Goal: Information Seeking & Learning: Find specific fact

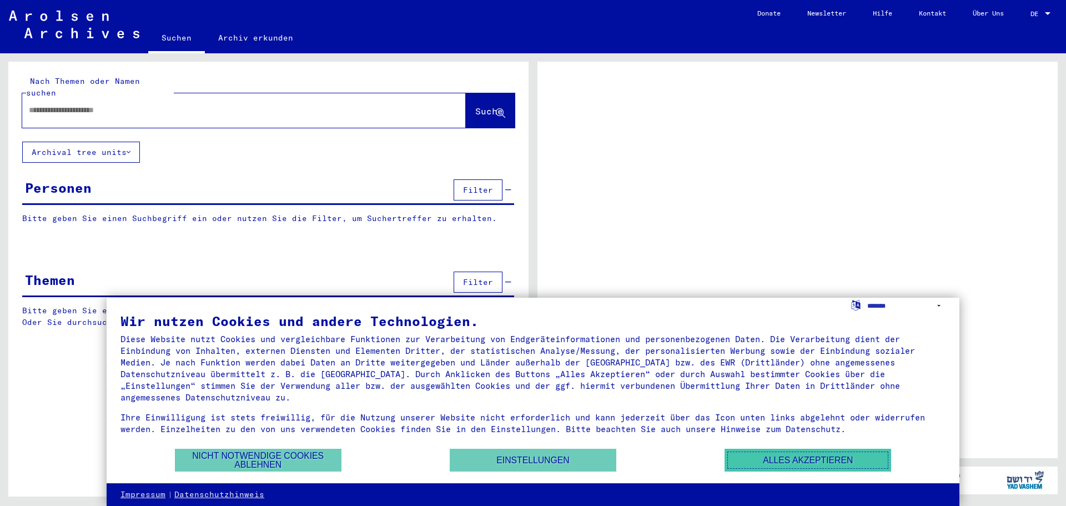
click at [778, 463] on button "Alles akzeptieren" at bounding box center [808, 460] width 167 height 23
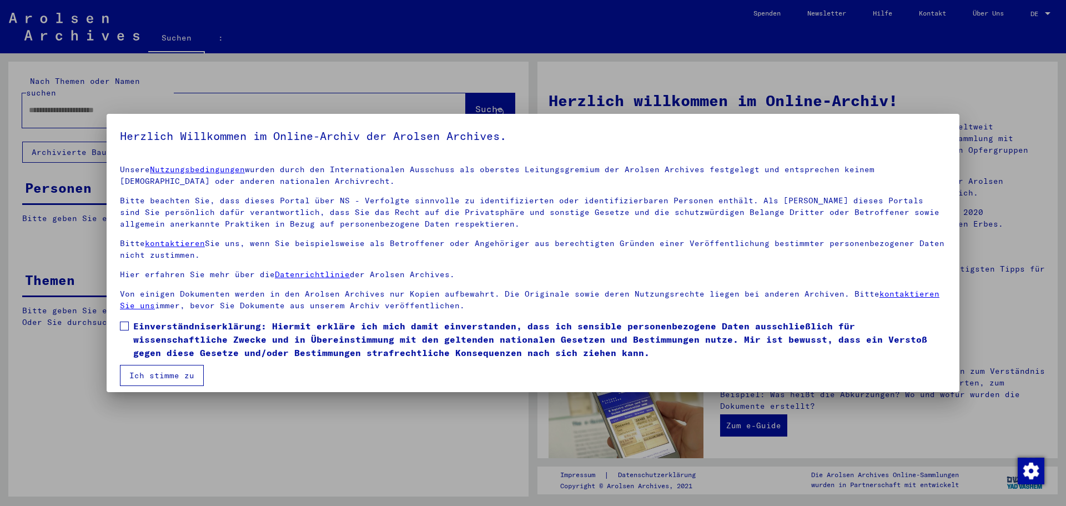
click at [183, 371] on font "Ich stimme zu" at bounding box center [161, 375] width 65 height 10
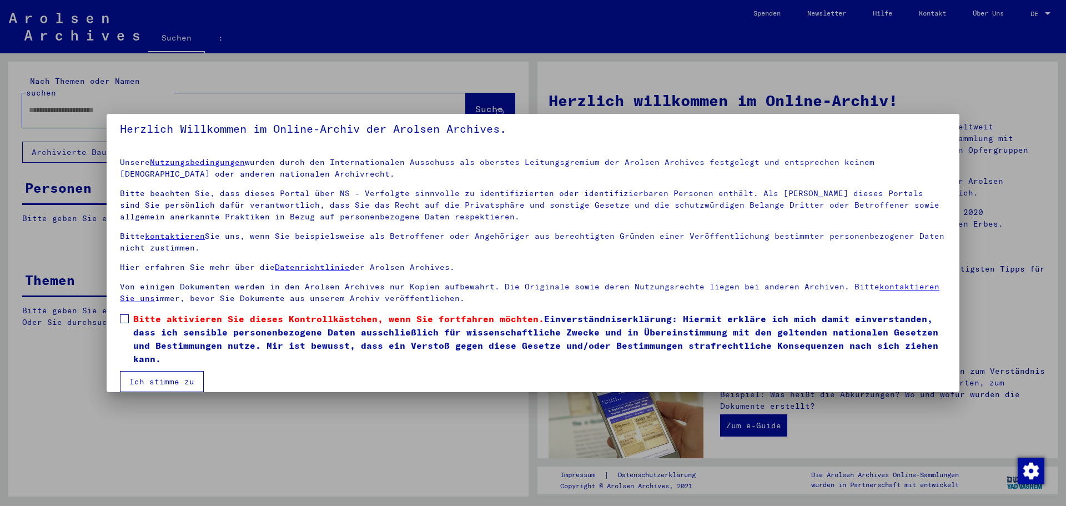
click at [121, 318] on span at bounding box center [124, 318] width 9 height 9
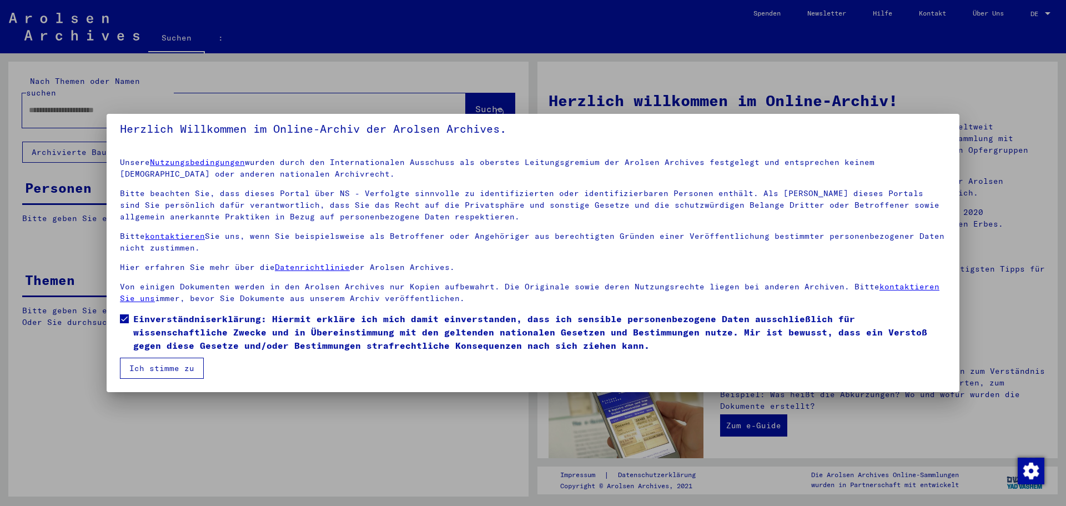
click at [169, 370] on font "Ich stimme zu" at bounding box center [161, 368] width 65 height 10
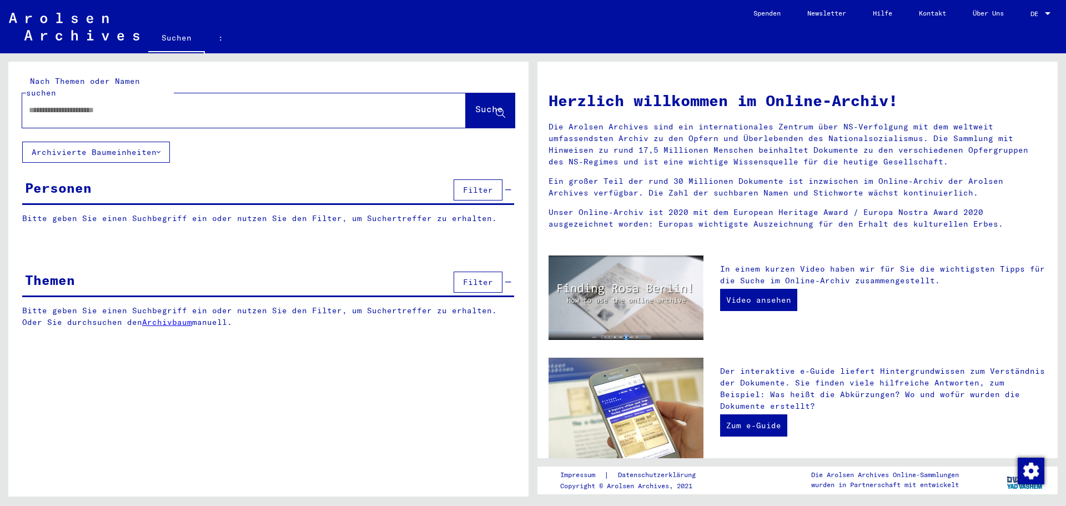
click at [159, 104] on input "text" at bounding box center [231, 110] width 404 height 12
type input "*****"
click at [476, 103] on font "Suche" at bounding box center [489, 108] width 28 height 11
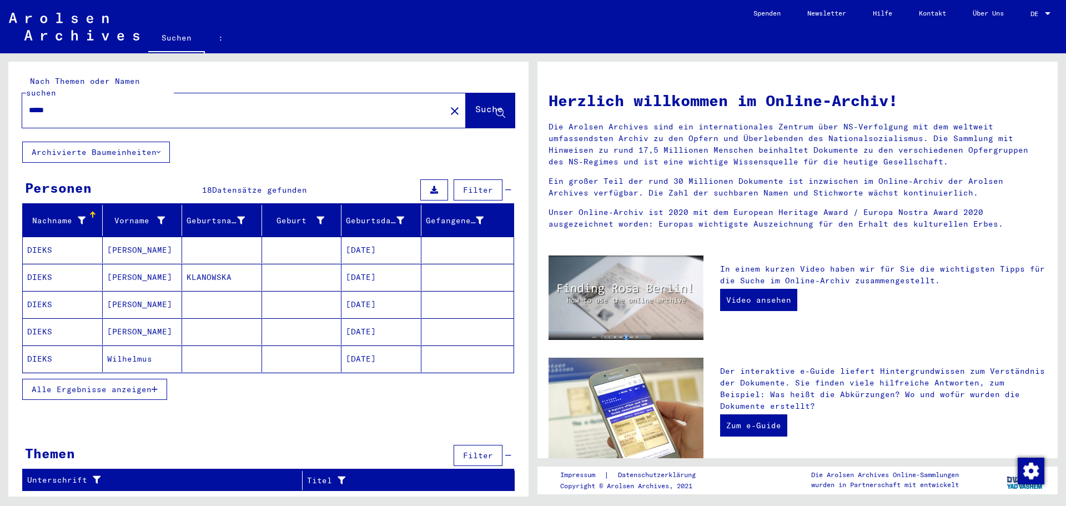
click at [112, 384] on font "Alle Ergebnisse anzeigen" at bounding box center [92, 389] width 120 height 10
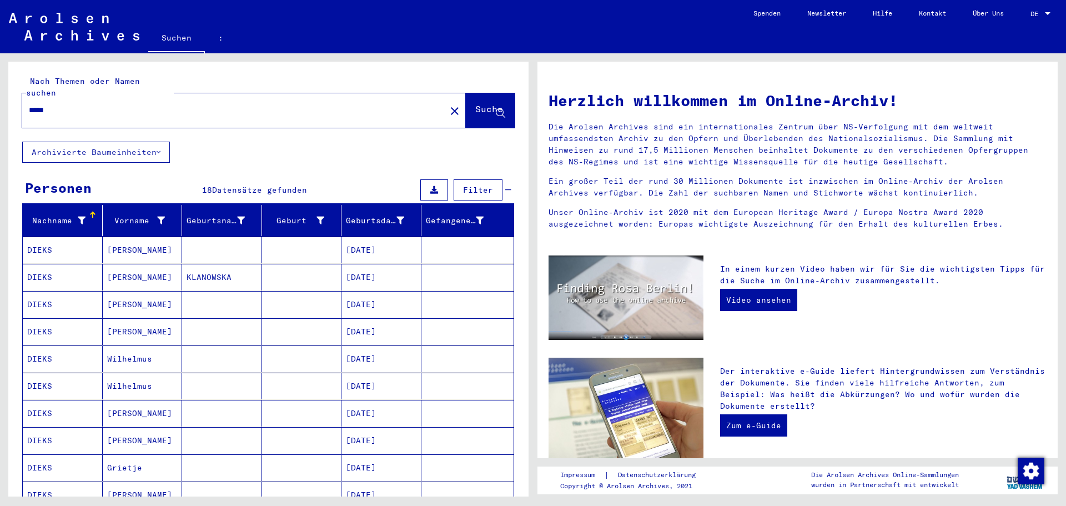
click at [39, 245] on font "DIEKS" at bounding box center [39, 250] width 25 height 10
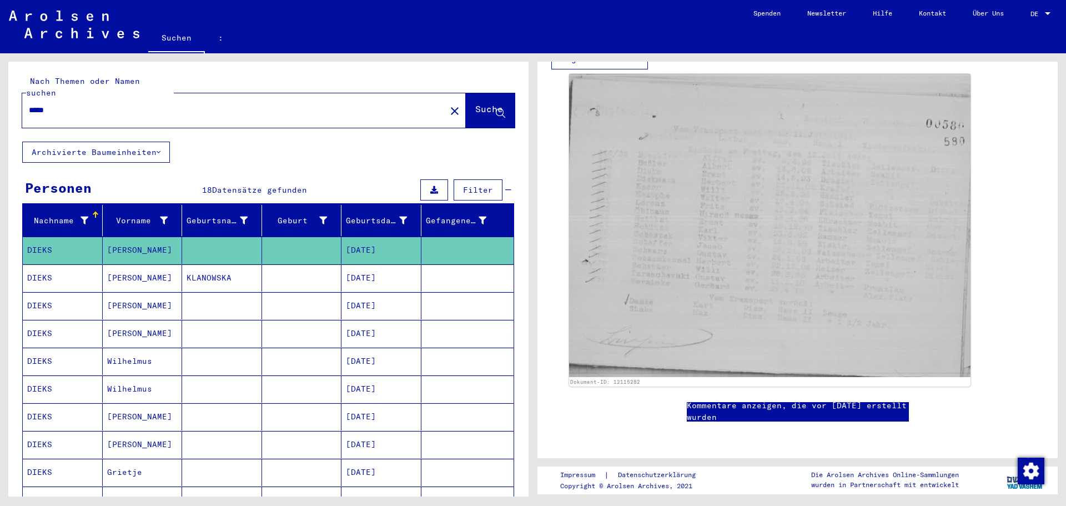
scroll to position [389, 0]
click at [36, 384] on font "DIEKS" at bounding box center [39, 389] width 25 height 10
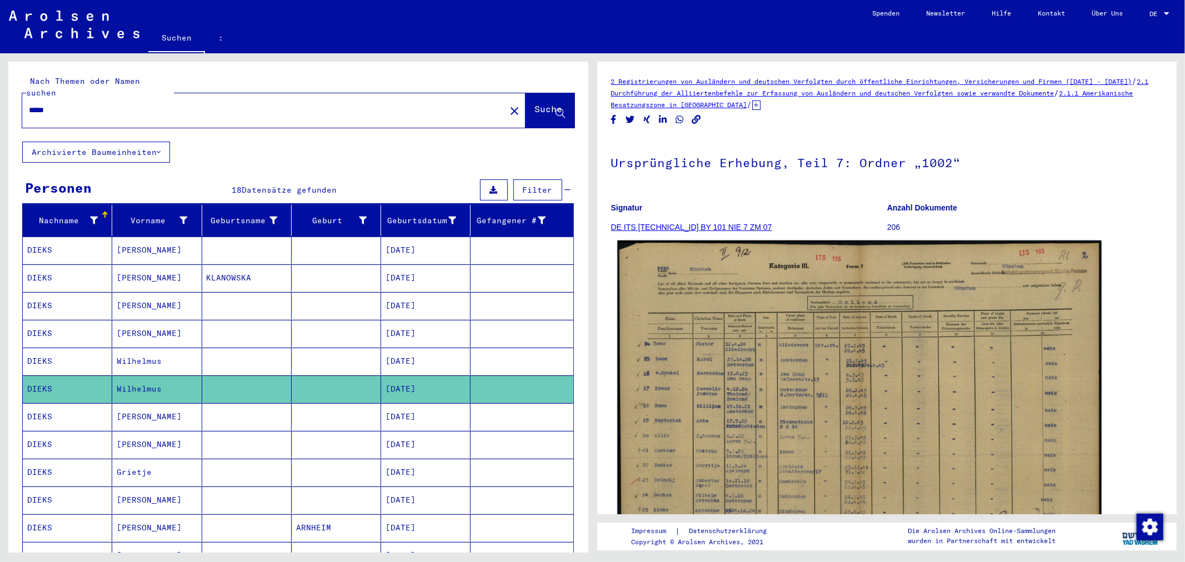
click at [792, 399] on img at bounding box center [859, 412] width 484 height 343
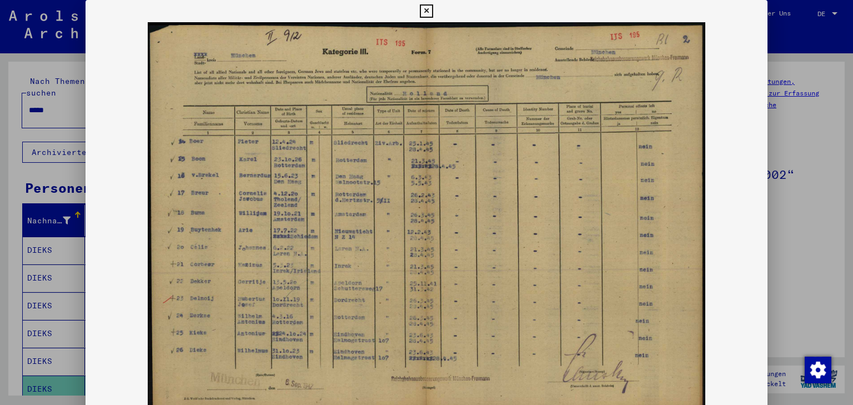
click at [424, 8] on icon at bounding box center [426, 10] width 13 height 13
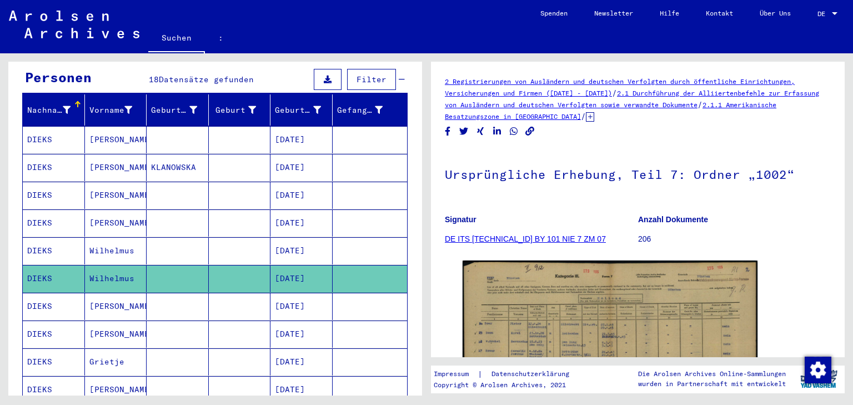
scroll to position [133, 0]
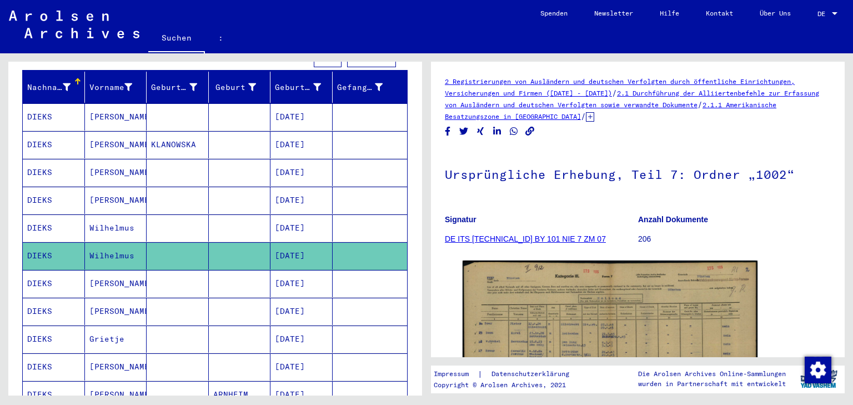
click at [38, 306] on font "DIEKS" at bounding box center [39, 311] width 25 height 10
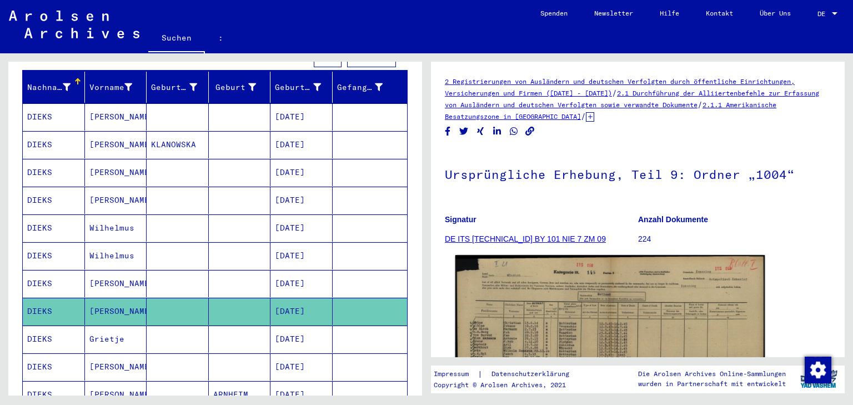
click at [562, 307] on img at bounding box center [610, 365] width 310 height 220
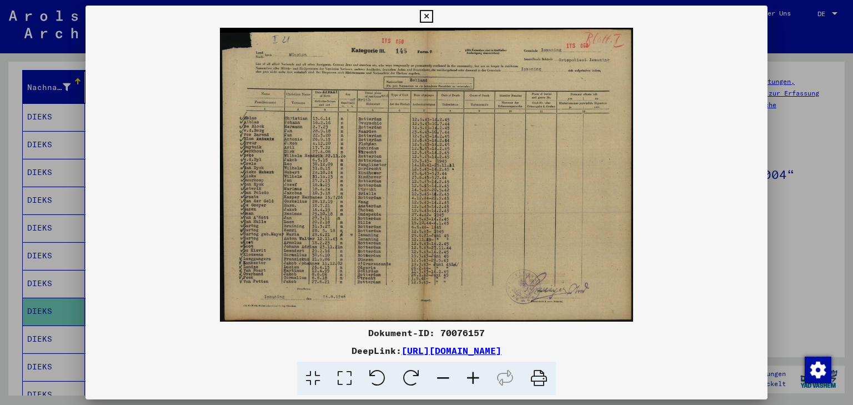
click at [426, 13] on icon at bounding box center [426, 16] width 13 height 13
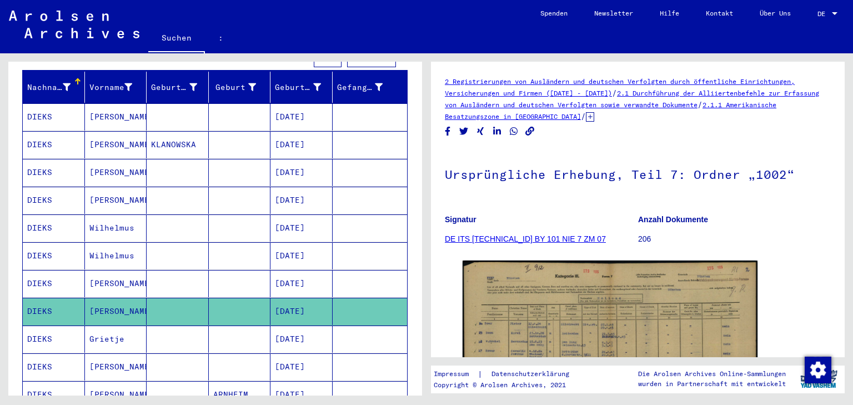
click at [174, 37] on font "Suchen" at bounding box center [177, 38] width 30 height 10
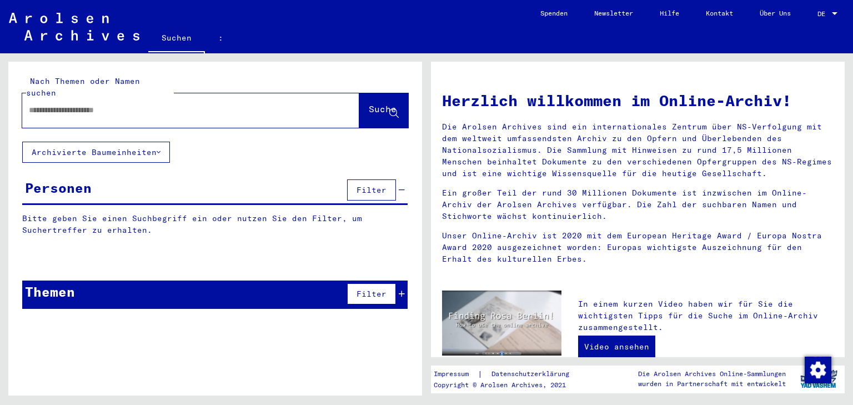
click at [118, 104] on input "text" at bounding box center [177, 110] width 297 height 12
click at [369, 103] on font "Suche" at bounding box center [383, 108] width 28 height 11
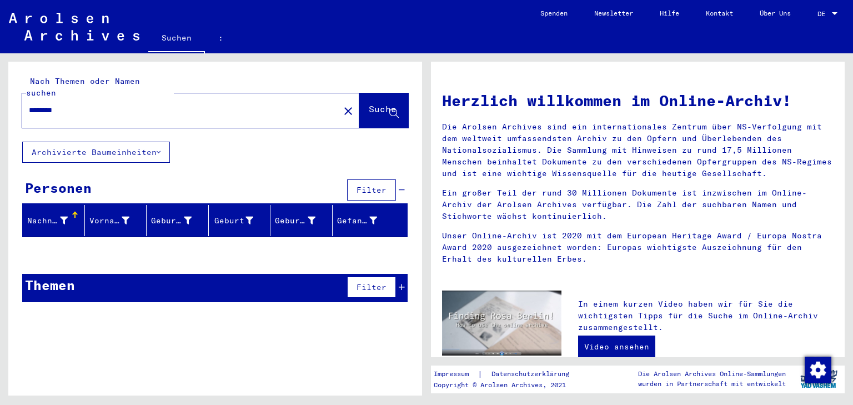
drag, startPoint x: 80, startPoint y: 96, endPoint x: 5, endPoint y: 98, distance: 75.0
click at [5, 98] on div "Nach Themen oder Namen suchen ******** close Suche Archivierte Baumeinheiten Pe…" at bounding box center [213, 224] width 427 height 342
click at [369, 103] on font "Suche" at bounding box center [383, 108] width 28 height 11
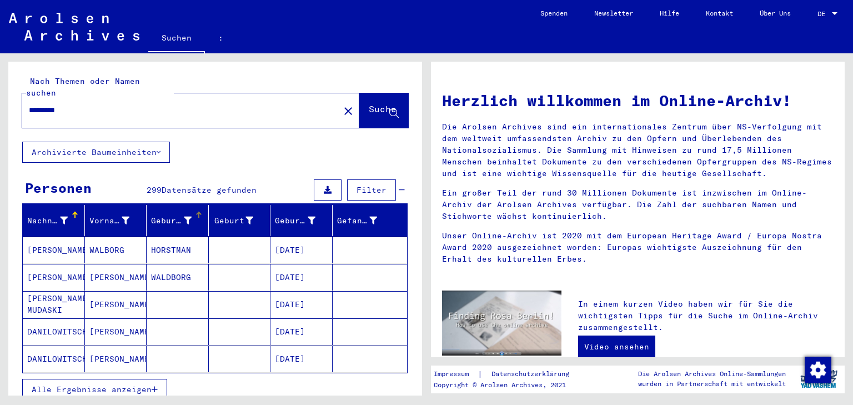
scroll to position [89, 0]
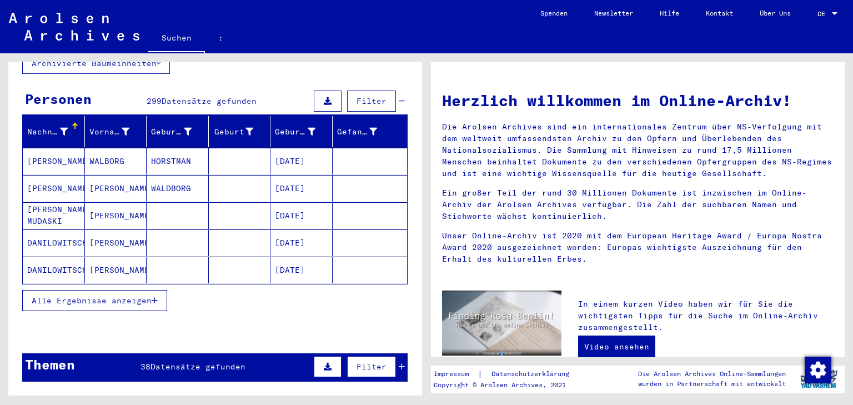
click at [118, 296] on font "Alle Ergebnisse anzeigen" at bounding box center [92, 301] width 120 height 10
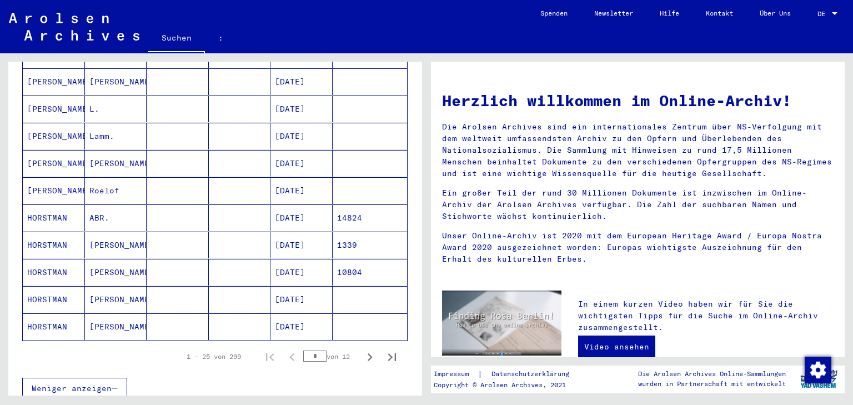
scroll to position [578, 0]
click at [46, 293] on font "HORSTMAN" at bounding box center [47, 298] width 40 height 10
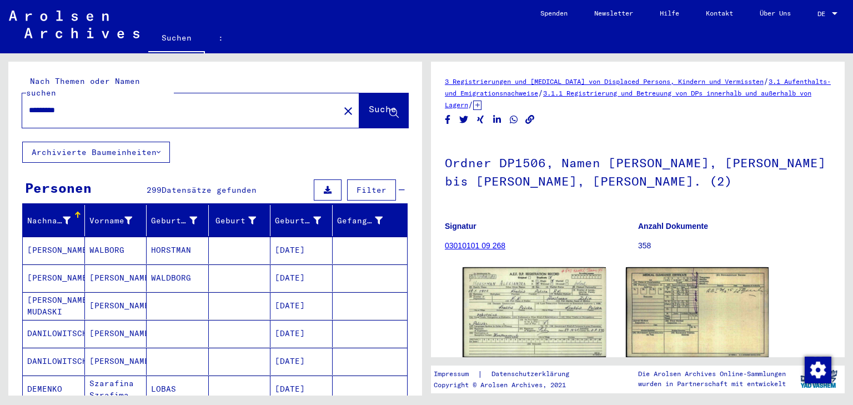
click at [143, 147] on font "Archivierte Baumeinheiten" at bounding box center [94, 152] width 125 height 10
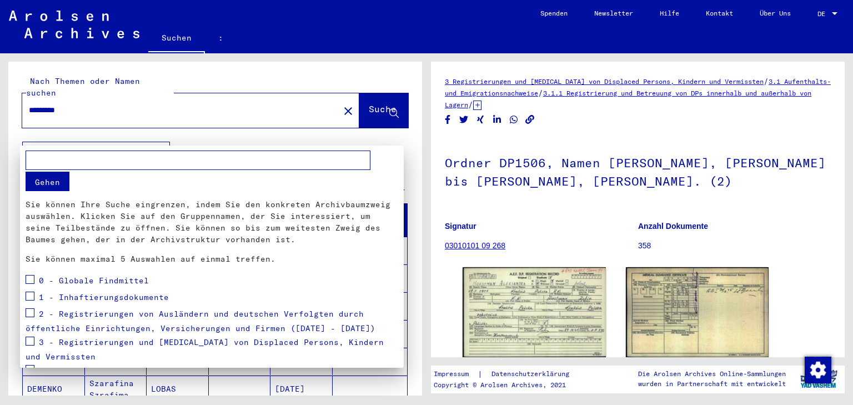
click at [143, 142] on div at bounding box center [426, 202] width 853 height 405
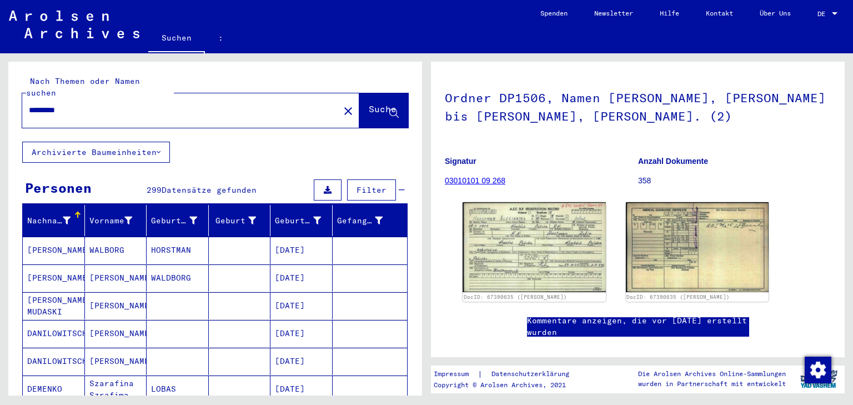
scroll to position [89, 0]
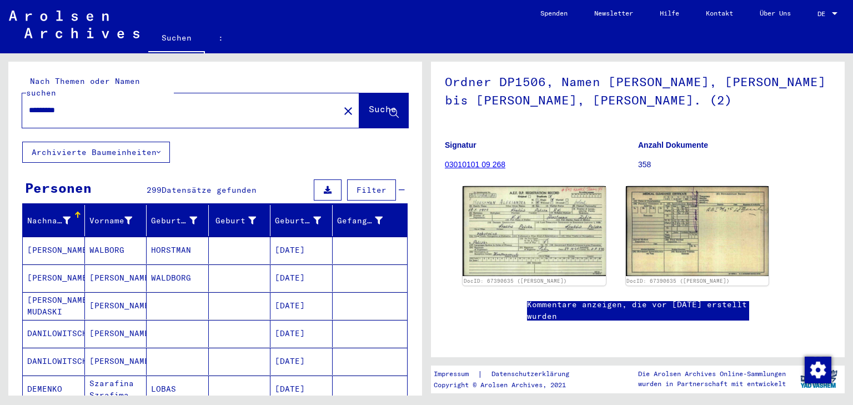
click at [73, 104] on input "*********" at bounding box center [181, 110] width 304 height 12
drag, startPoint x: 83, startPoint y: 100, endPoint x: 16, endPoint y: 102, distance: 67.2
click at [16, 102] on div "Nach Themen oder Namen suchen ********* close Suche" at bounding box center [215, 102] width 414 height 80
click at [369, 103] on font "Suche" at bounding box center [383, 108] width 28 height 11
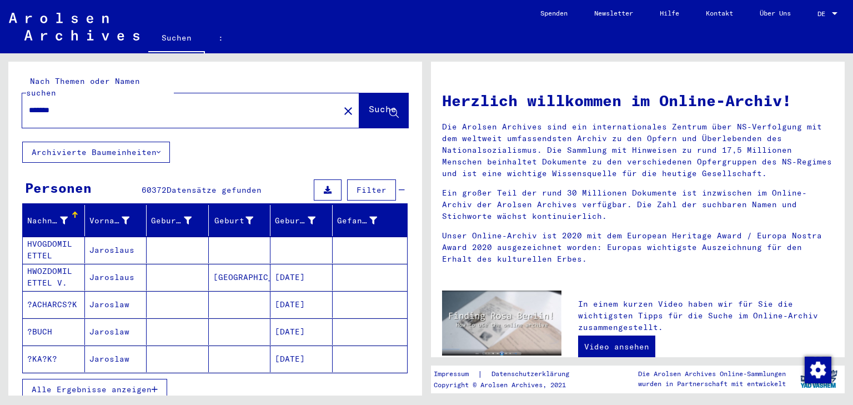
click at [98, 104] on input "*******" at bounding box center [177, 110] width 297 height 12
drag, startPoint x: 98, startPoint y: 103, endPoint x: 0, endPoint y: 103, distance: 97.8
click at [0, 103] on div "Nach Themen oder Namen suchen ******* close Suche Archivierte Baumeinheiten Per…" at bounding box center [213, 224] width 427 height 342
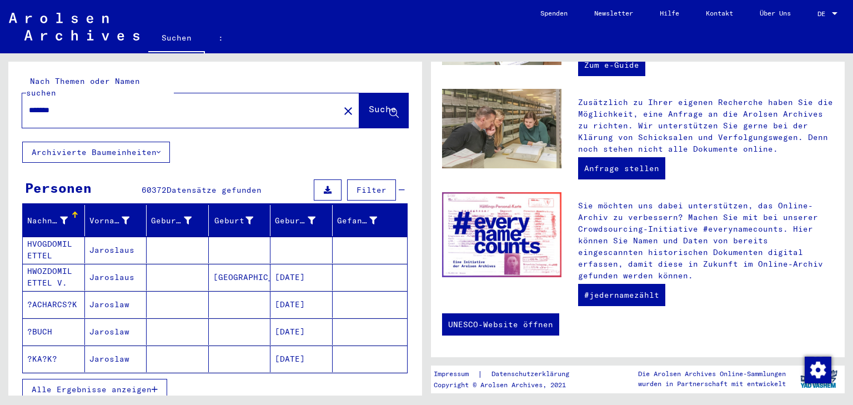
scroll to position [388, 0]
type input "*********"
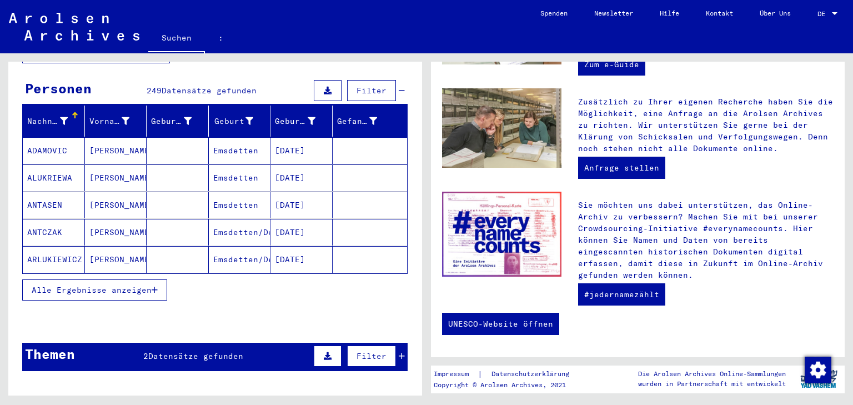
scroll to position [133, 0]
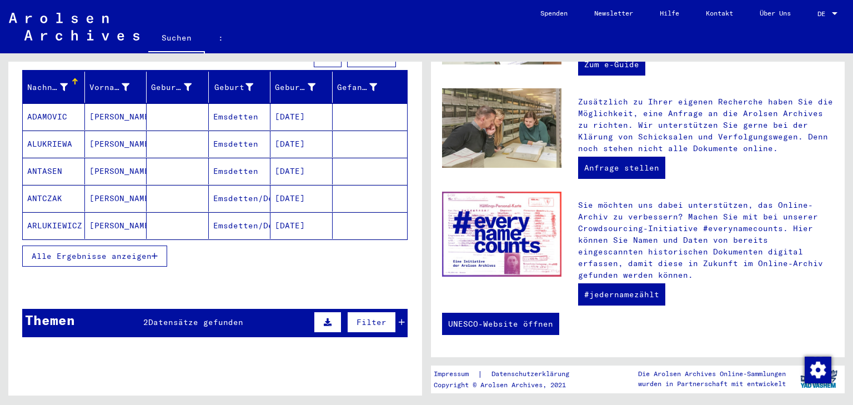
click at [123, 251] on font "Alle Ergebnisse anzeigen" at bounding box center [92, 256] width 120 height 10
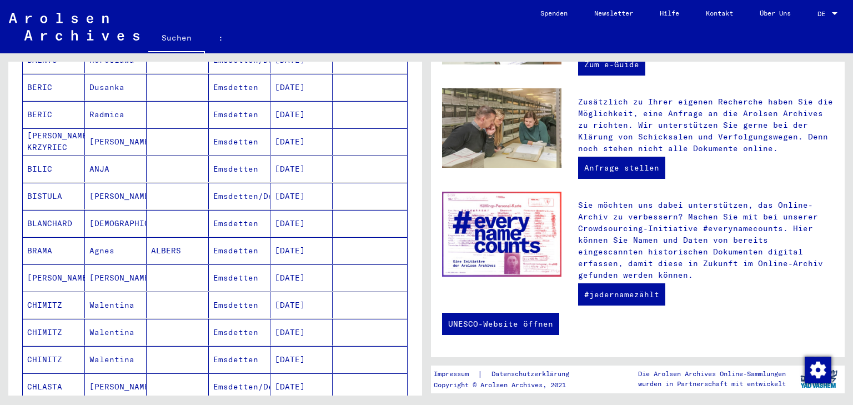
scroll to position [400, 0]
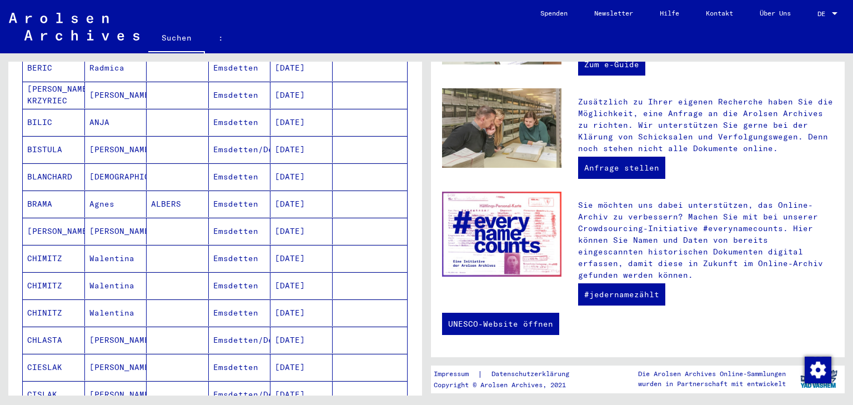
click at [229, 362] on font "Emsdetten" at bounding box center [235, 367] width 45 height 10
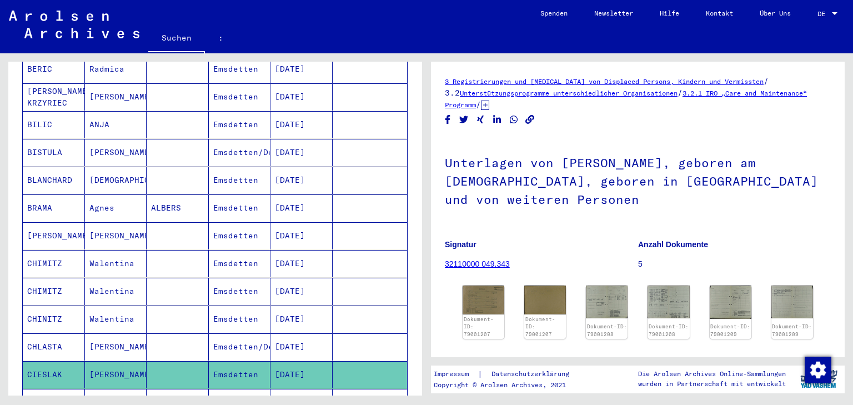
click at [243, 286] on font "Emsdetten" at bounding box center [235, 291] width 45 height 10
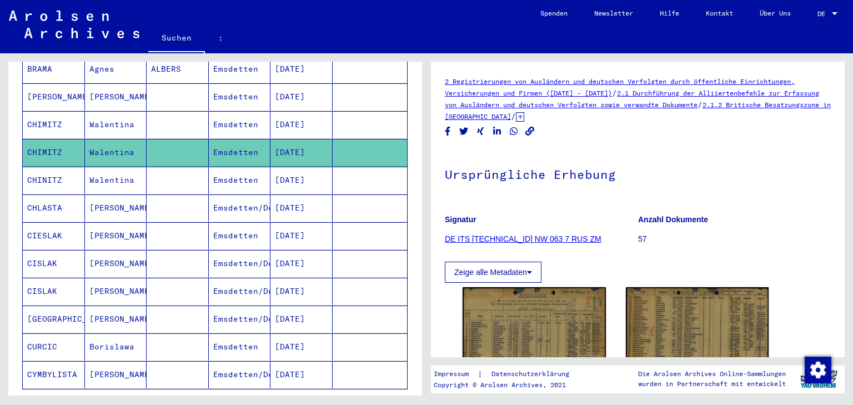
scroll to position [622, 0]
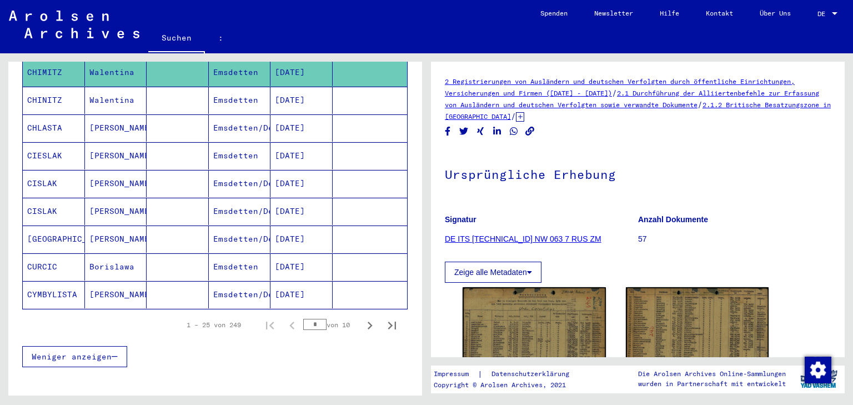
click at [94, 352] on font "Weniger anzeigen" at bounding box center [72, 357] width 80 height 10
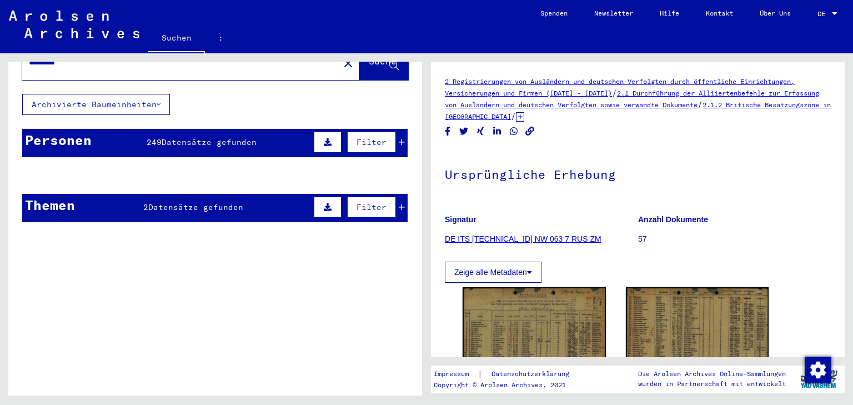
scroll to position [0, 0]
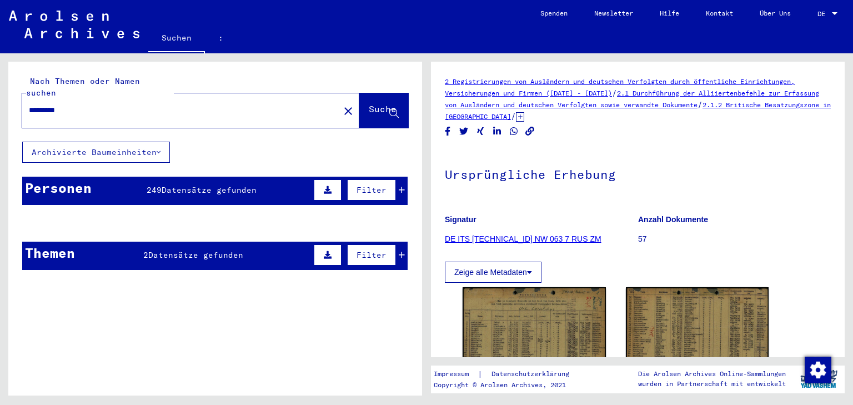
click at [324, 251] on icon at bounding box center [328, 255] width 8 height 8
click at [364, 250] on font "Filter" at bounding box center [372, 255] width 30 height 10
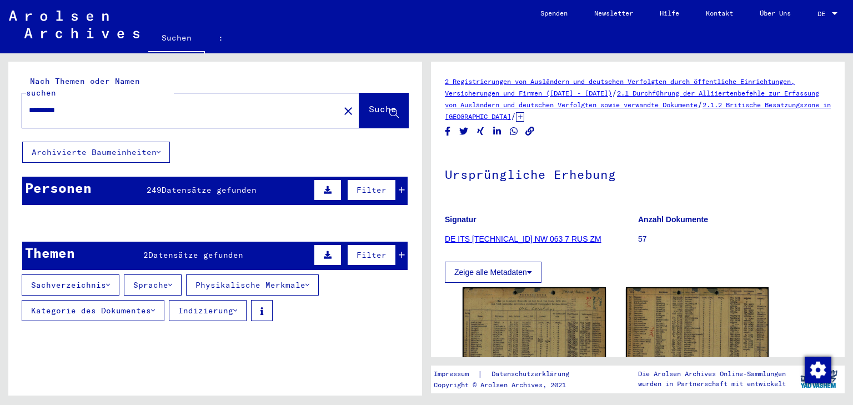
click at [507, 238] on font "DE ITS [TECHNICAL_ID] NW 063 7 RUS ZM" at bounding box center [523, 238] width 157 height 9
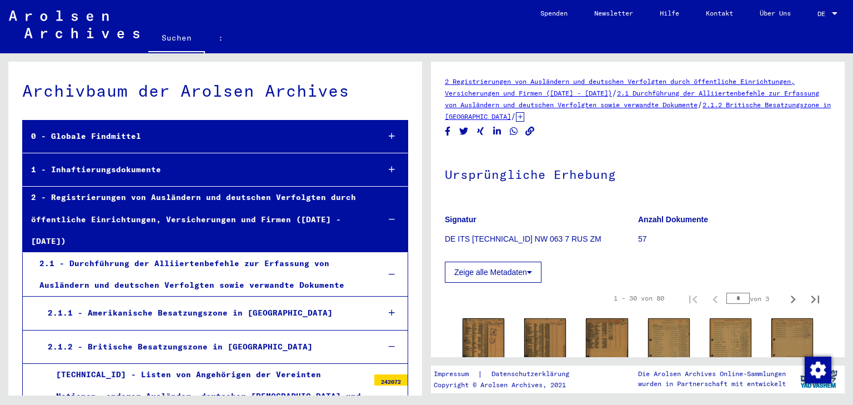
scroll to position [3822, 0]
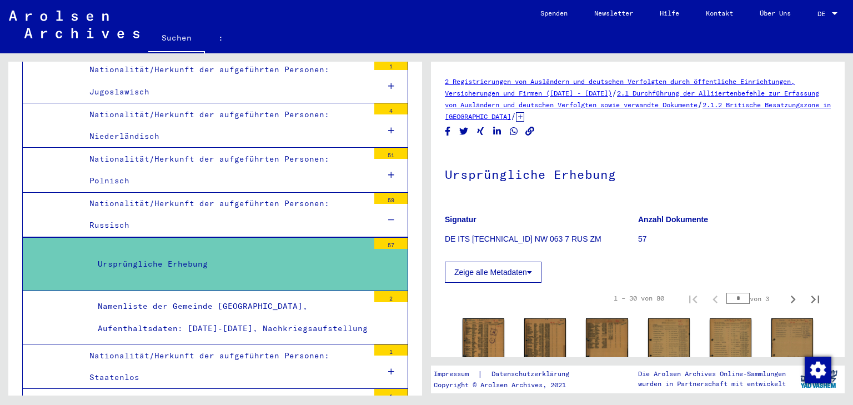
click at [261, 301] on font "Namenliste der Gemeinde [GEOGRAPHIC_DATA], Aufenthaltsdaten: [DATE]-[DATE], Nac…" at bounding box center [233, 317] width 270 height 32
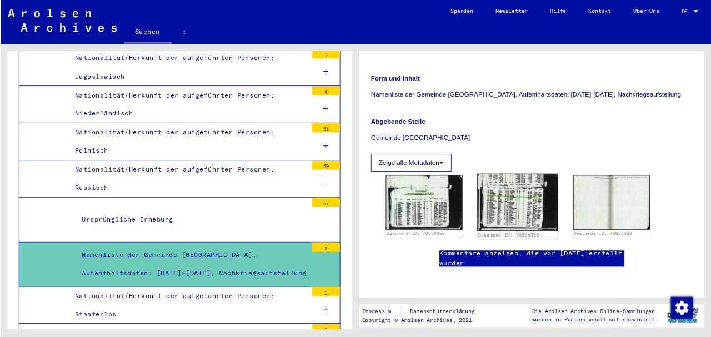
scroll to position [267, 0]
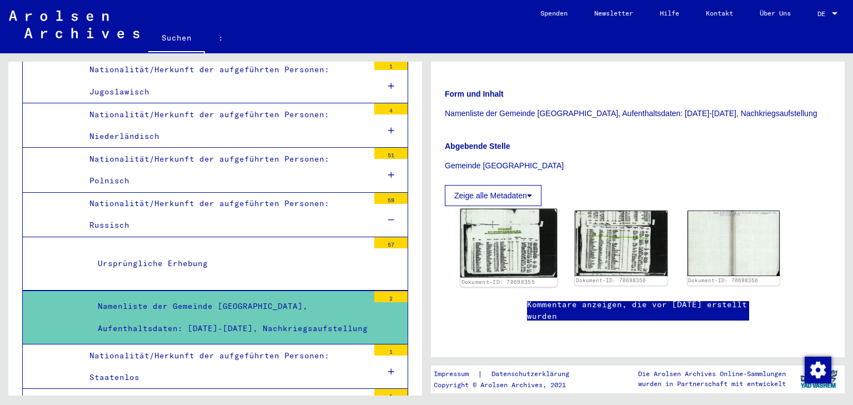
click at [517, 209] on img at bounding box center [508, 243] width 97 height 68
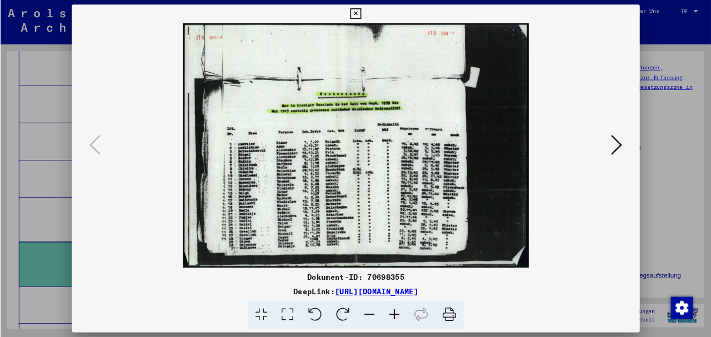
scroll to position [0, 0]
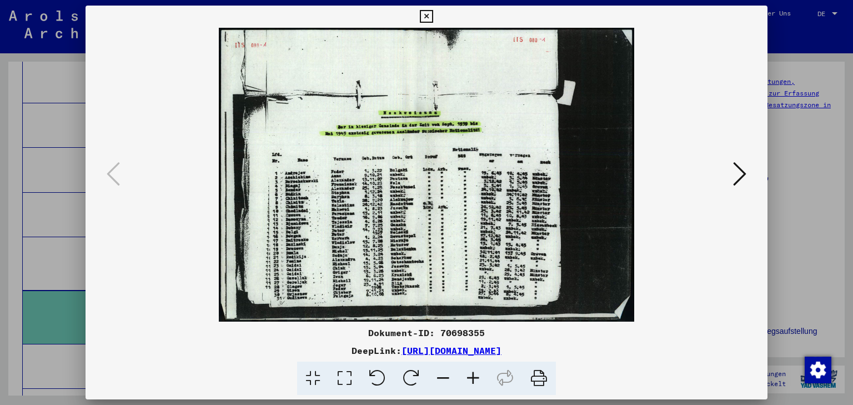
click at [344, 240] on img at bounding box center [426, 175] width 607 height 294
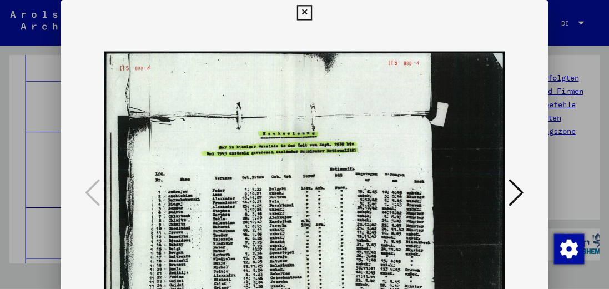
scroll to position [3822, 0]
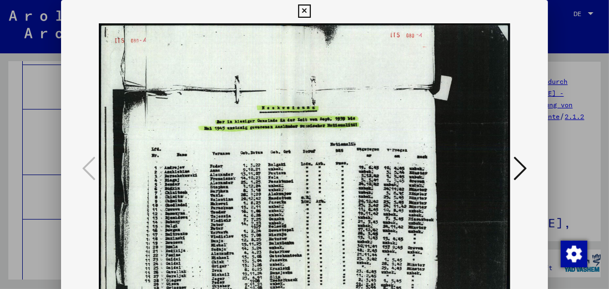
click at [303, 9] on icon at bounding box center [304, 10] width 13 height 13
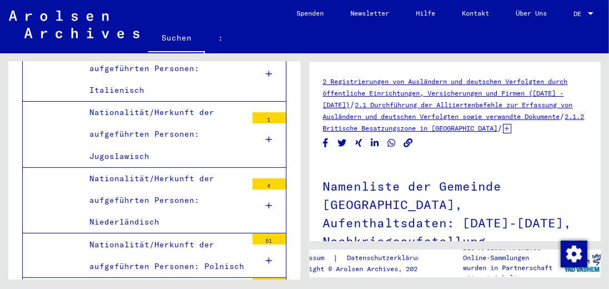
scroll to position [4520, 0]
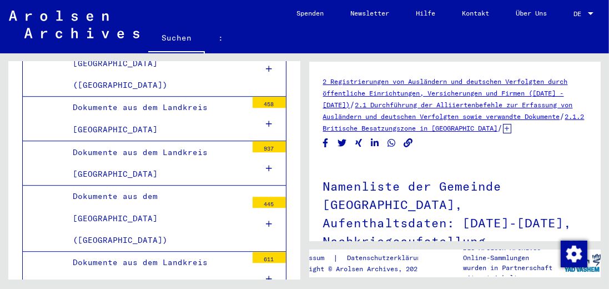
scroll to position [3346, 0]
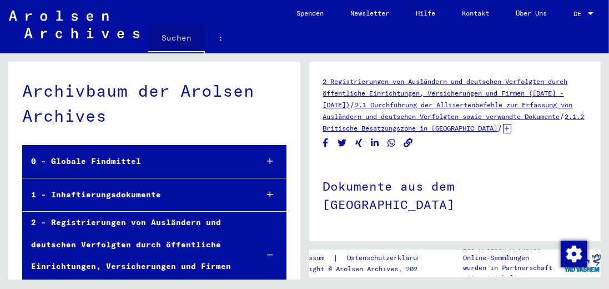
click at [177, 37] on font "Suchen" at bounding box center [177, 38] width 30 height 10
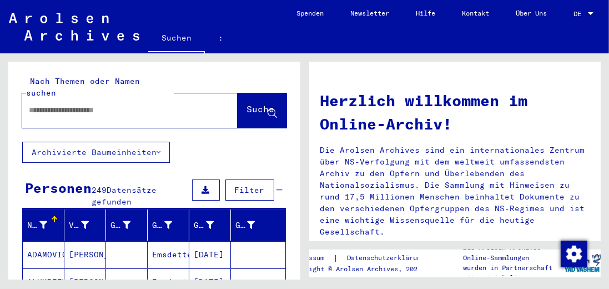
click at [103, 104] on input "text" at bounding box center [117, 110] width 176 height 12
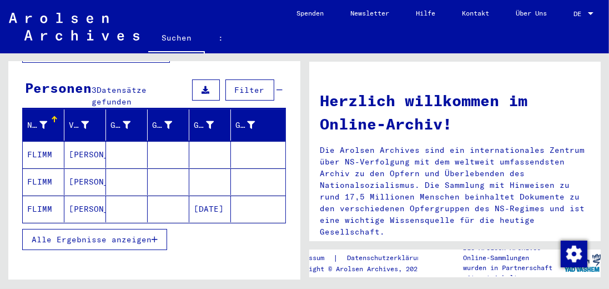
scroll to position [146, 0]
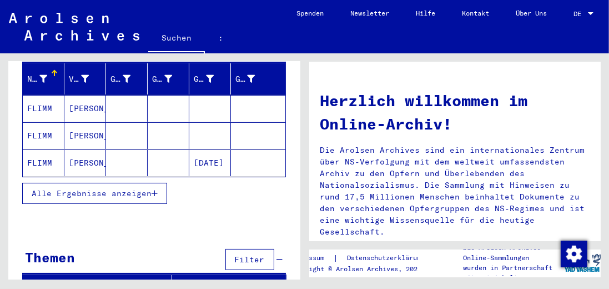
click at [246, 254] on font "Filter" at bounding box center [250, 259] width 30 height 10
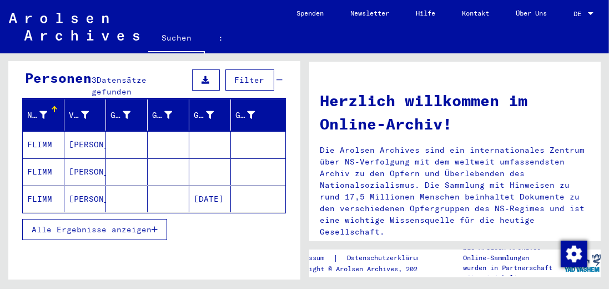
scroll to position [99, 0]
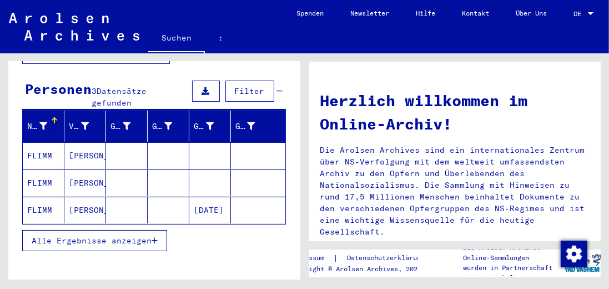
click at [79, 151] on font "[PERSON_NAME]" at bounding box center [101, 156] width 65 height 10
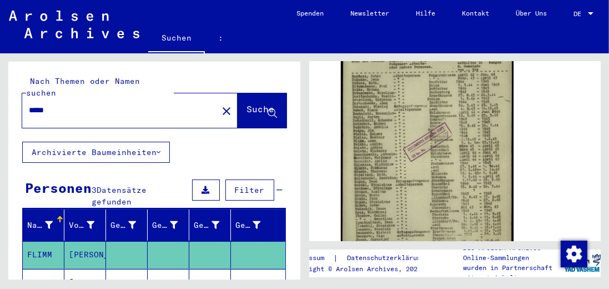
click at [96, 104] on input "*****" at bounding box center [120, 110] width 182 height 12
type input "*****"
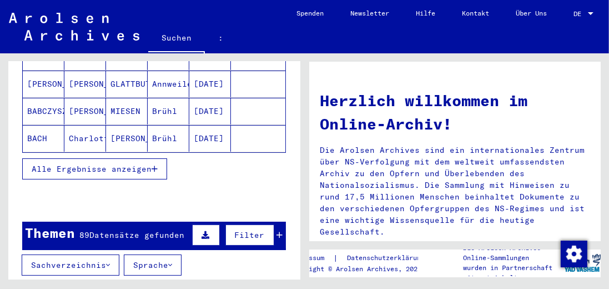
scroll to position [222, 0]
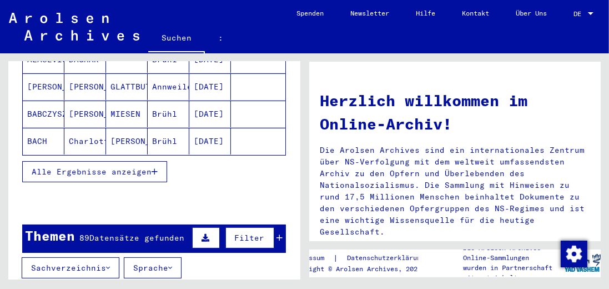
click at [87, 136] on font "Charlotte" at bounding box center [91, 141] width 45 height 10
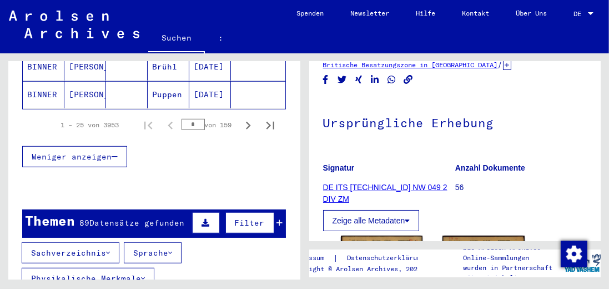
scroll to position [921, 0]
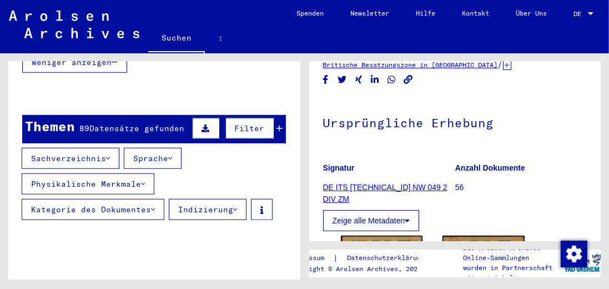
click at [245, 123] on font "Filter" at bounding box center [250, 128] width 30 height 10
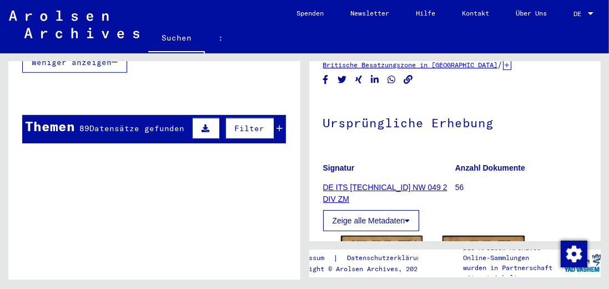
click at [245, 123] on font "Filter" at bounding box center [250, 128] width 30 height 10
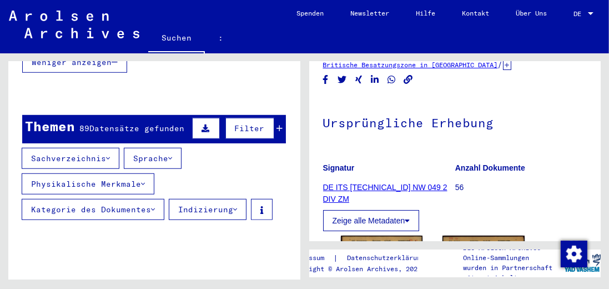
click at [78, 153] on font "Sachverzeichnis" at bounding box center [68, 158] width 75 height 10
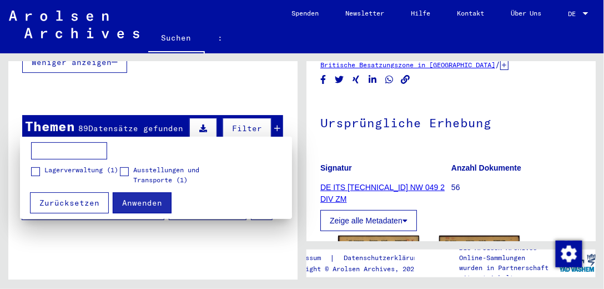
click at [78, 130] on div at bounding box center [302, 144] width 604 height 289
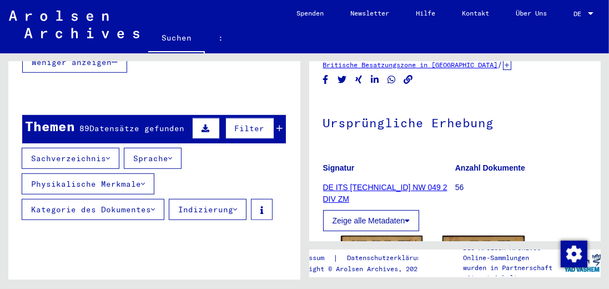
click at [121, 179] on font "Physikalische Merkmale" at bounding box center [86, 184] width 110 height 10
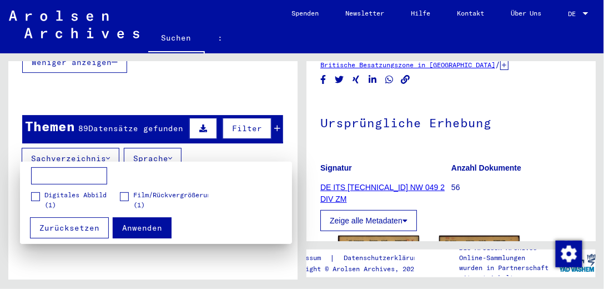
click at [121, 156] on div at bounding box center [302, 144] width 604 height 289
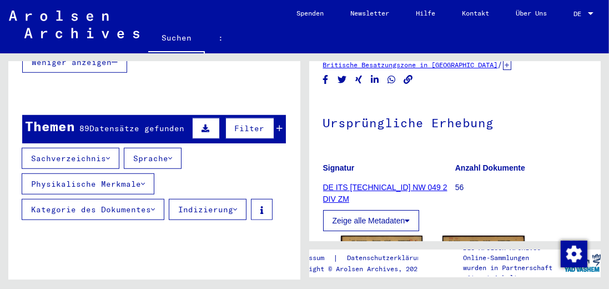
click at [130, 204] on font "Kategorie des Dokumentes" at bounding box center [91, 209] width 120 height 10
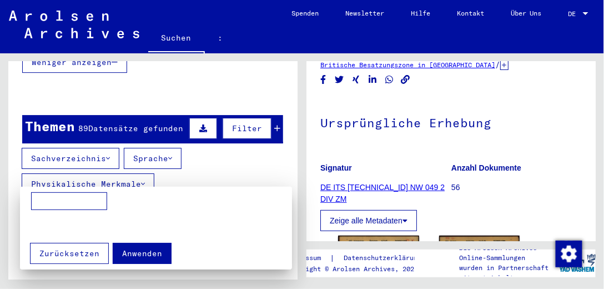
click at [130, 182] on div at bounding box center [302, 144] width 604 height 289
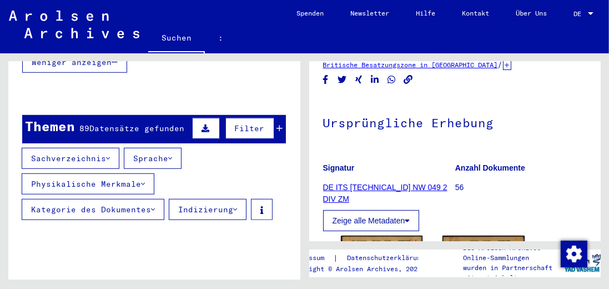
click at [213, 204] on font "Indizierung" at bounding box center [205, 209] width 55 height 10
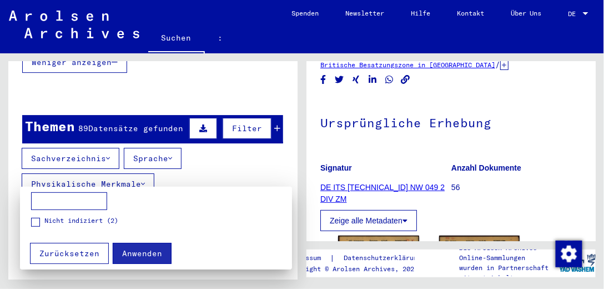
click at [213, 183] on div at bounding box center [302, 144] width 604 height 289
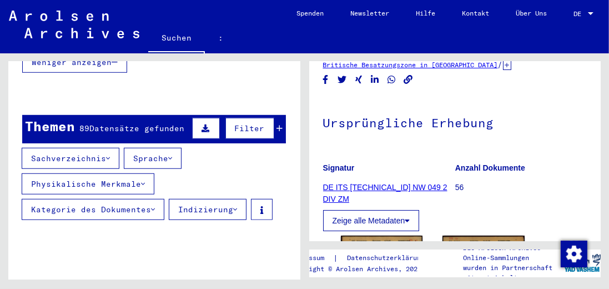
click at [413, 200] on font "DE ITS [TECHNICAL_ID] NW 049 2 DIV ZM" at bounding box center [385, 193] width 124 height 21
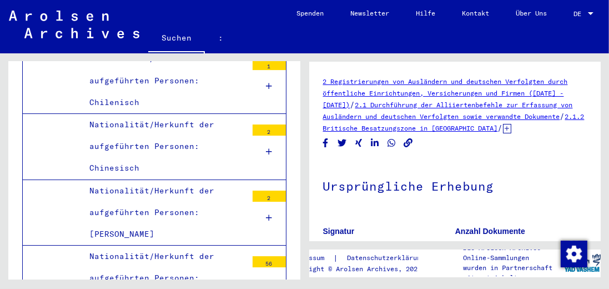
scroll to position [3925, 0]
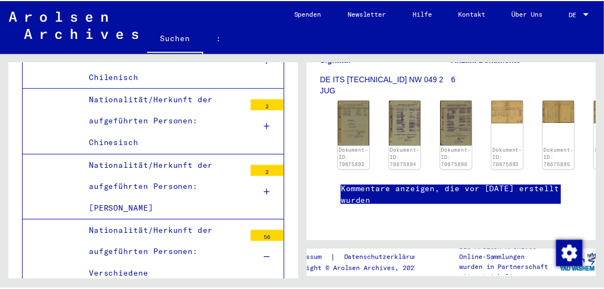
scroll to position [222, 0]
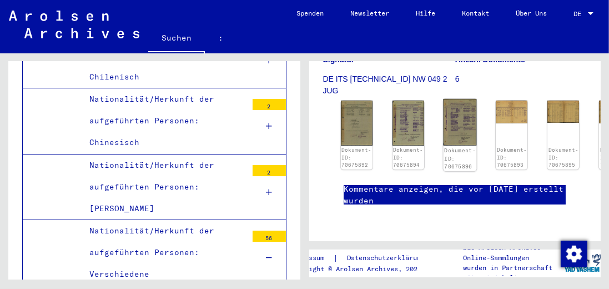
click at [451, 117] on img at bounding box center [459, 122] width 33 height 47
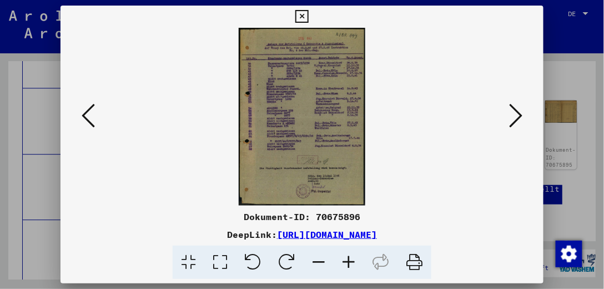
click at [277, 233] on font "[URL][DOMAIN_NAME]" at bounding box center [327, 234] width 100 height 11
